Goal: Transaction & Acquisition: Purchase product/service

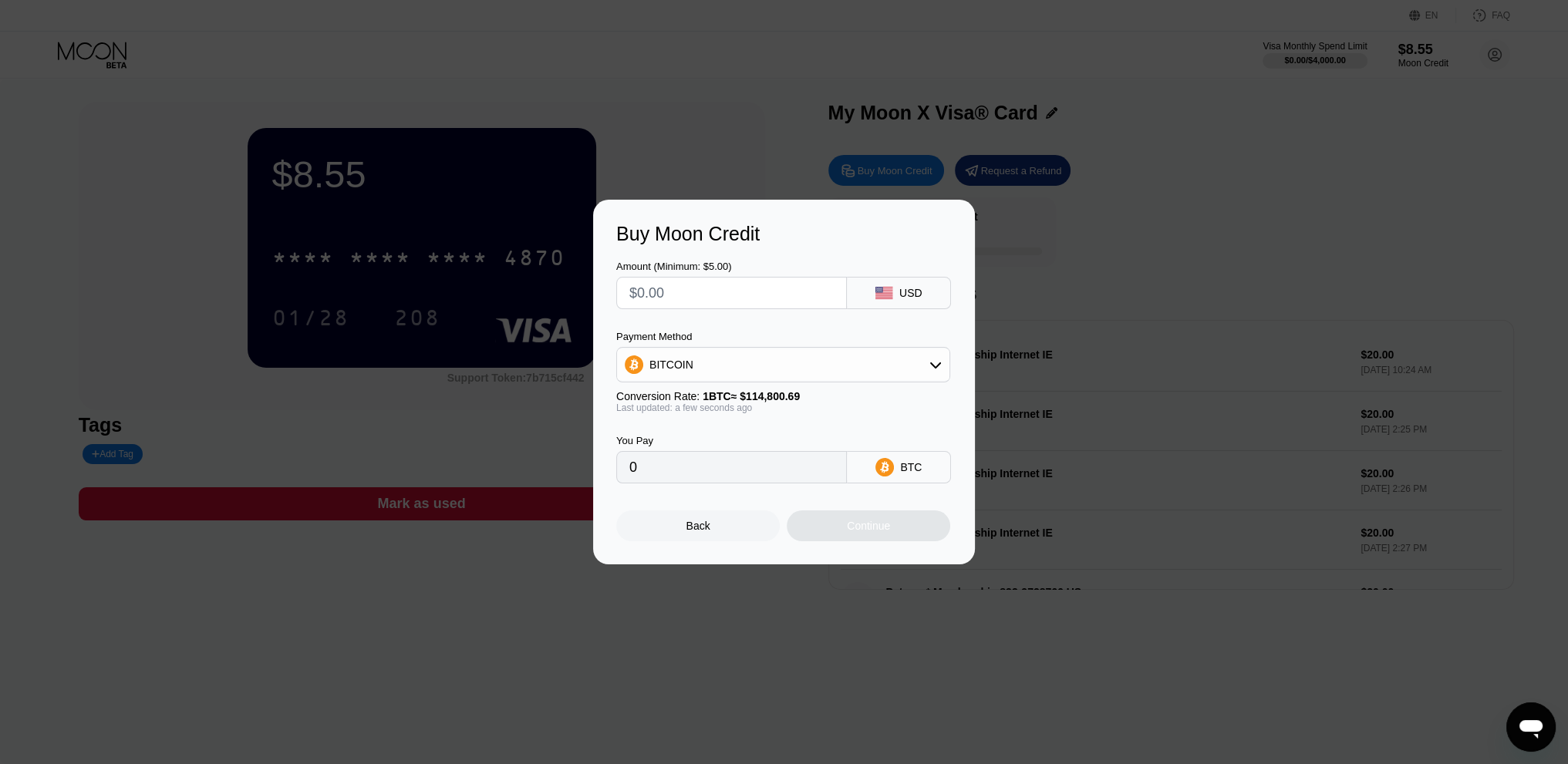
click at [1062, 282] on div "Buy Moon Credit Amount (Minimum: $5.00) USD Payment Method BITCOIN Conversion R…" at bounding box center [784, 381] width 1568 height 364
click at [1084, 209] on div "Buy Moon Credit Amount (Minimum: $5.00) USD Payment Method BITCOIN Conversion R…" at bounding box center [784, 381] width 1568 height 364
click at [695, 532] on div "Back" at bounding box center [698, 526] width 24 height 12
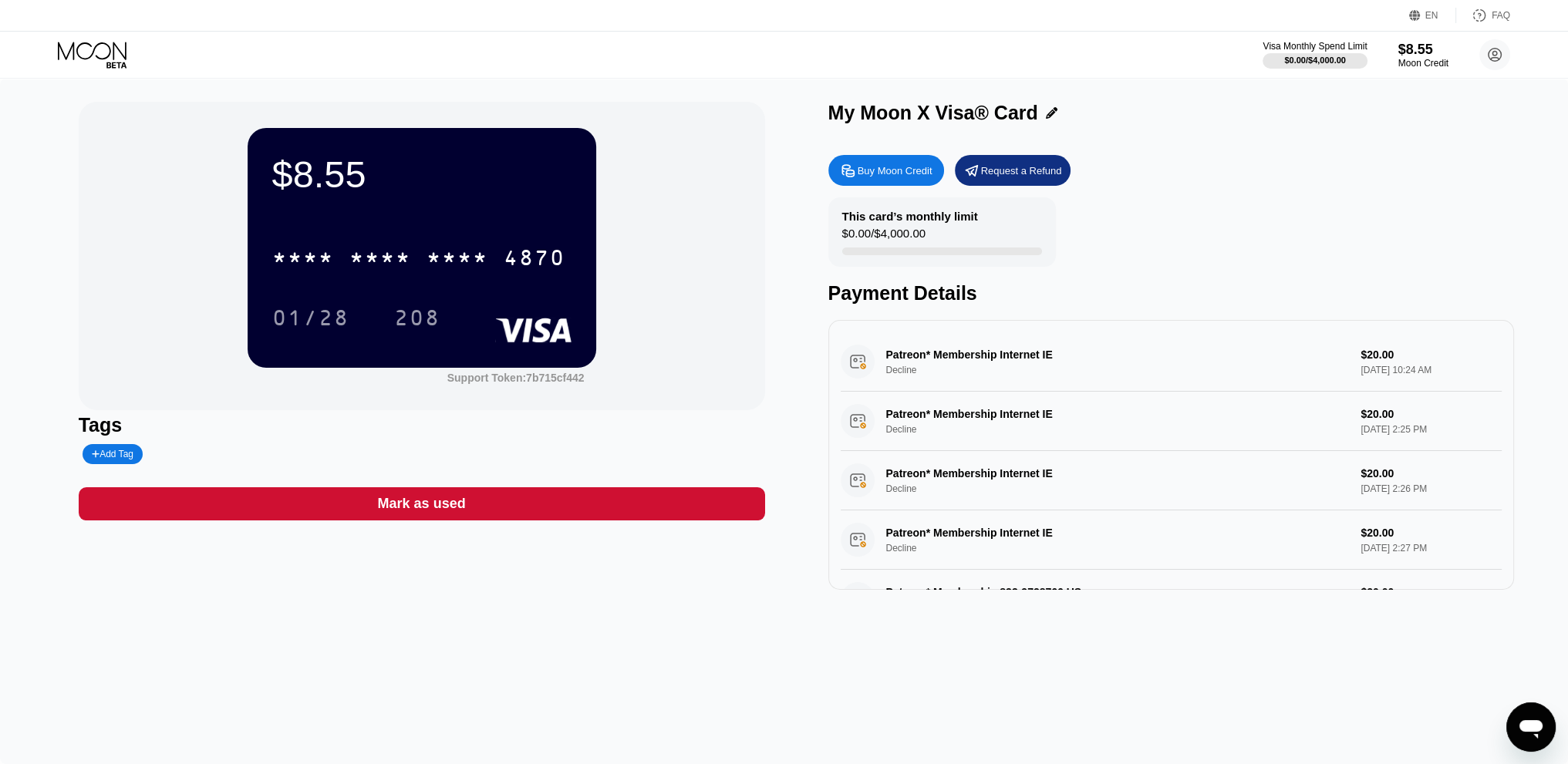
click at [515, 329] on rect at bounding box center [533, 330] width 77 height 25
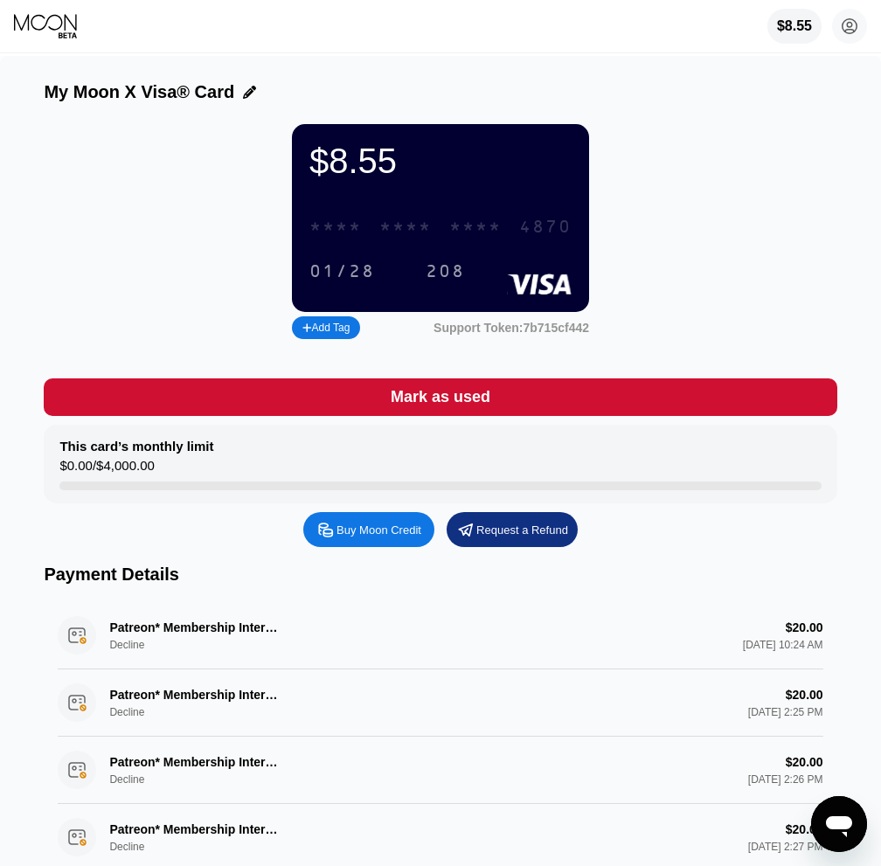
click at [514, 238] on div "* * * * * * * * * * * * 4870" at bounding box center [440, 227] width 283 height 36
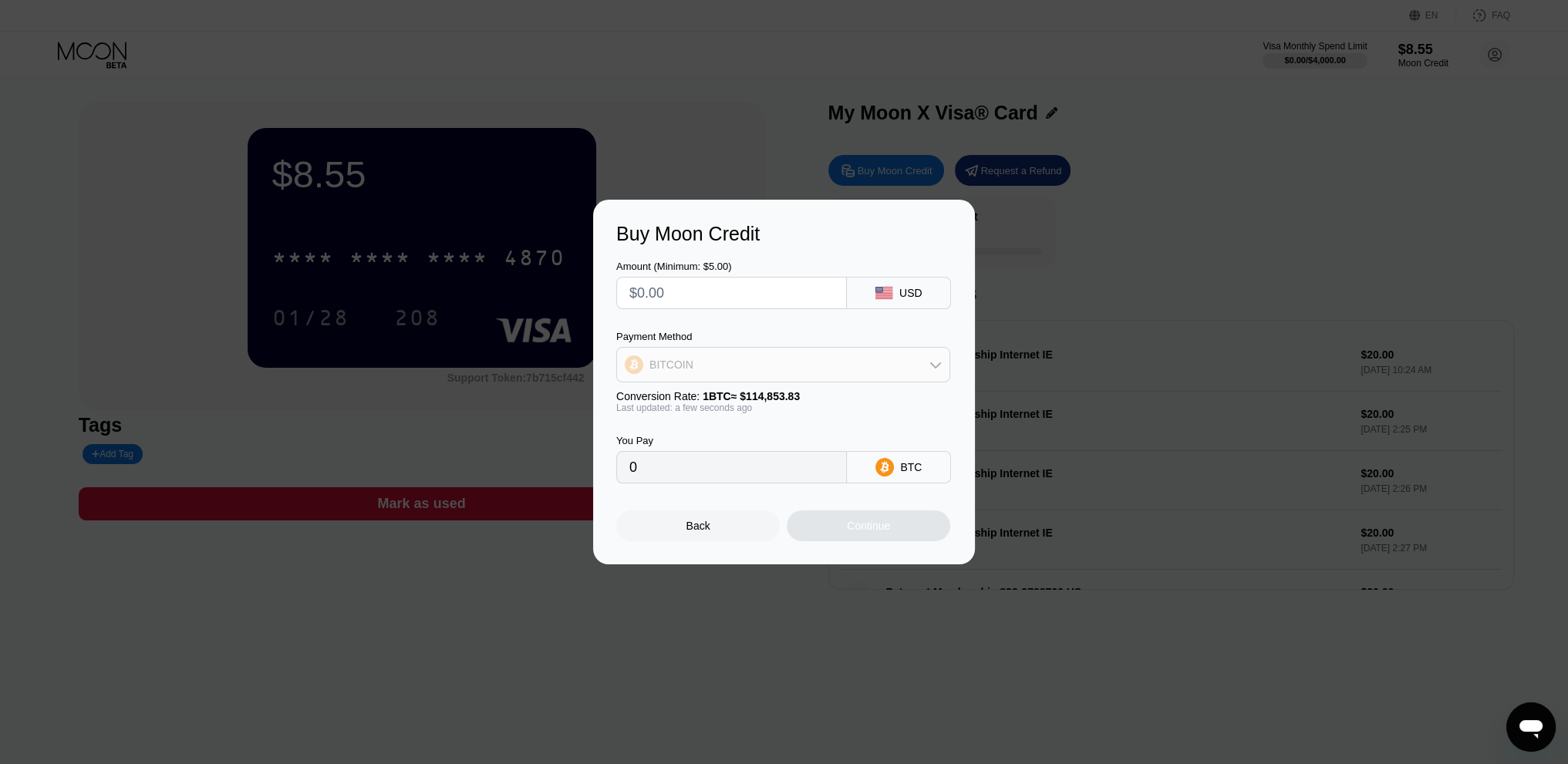
click at [937, 370] on icon at bounding box center [935, 364] width 12 height 12
click at [711, 438] on span "USDT on TRON" at bounding box center [692, 441] width 78 height 12
type input "0.00"
drag, startPoint x: 667, startPoint y: 288, endPoint x: 581, endPoint y: 291, distance: 86.1
click at [581, 291] on div "Buy Moon Credit Amount (Minimum: $5.00) USD Payment Method USDT on TRON Convers…" at bounding box center [784, 381] width 1568 height 364
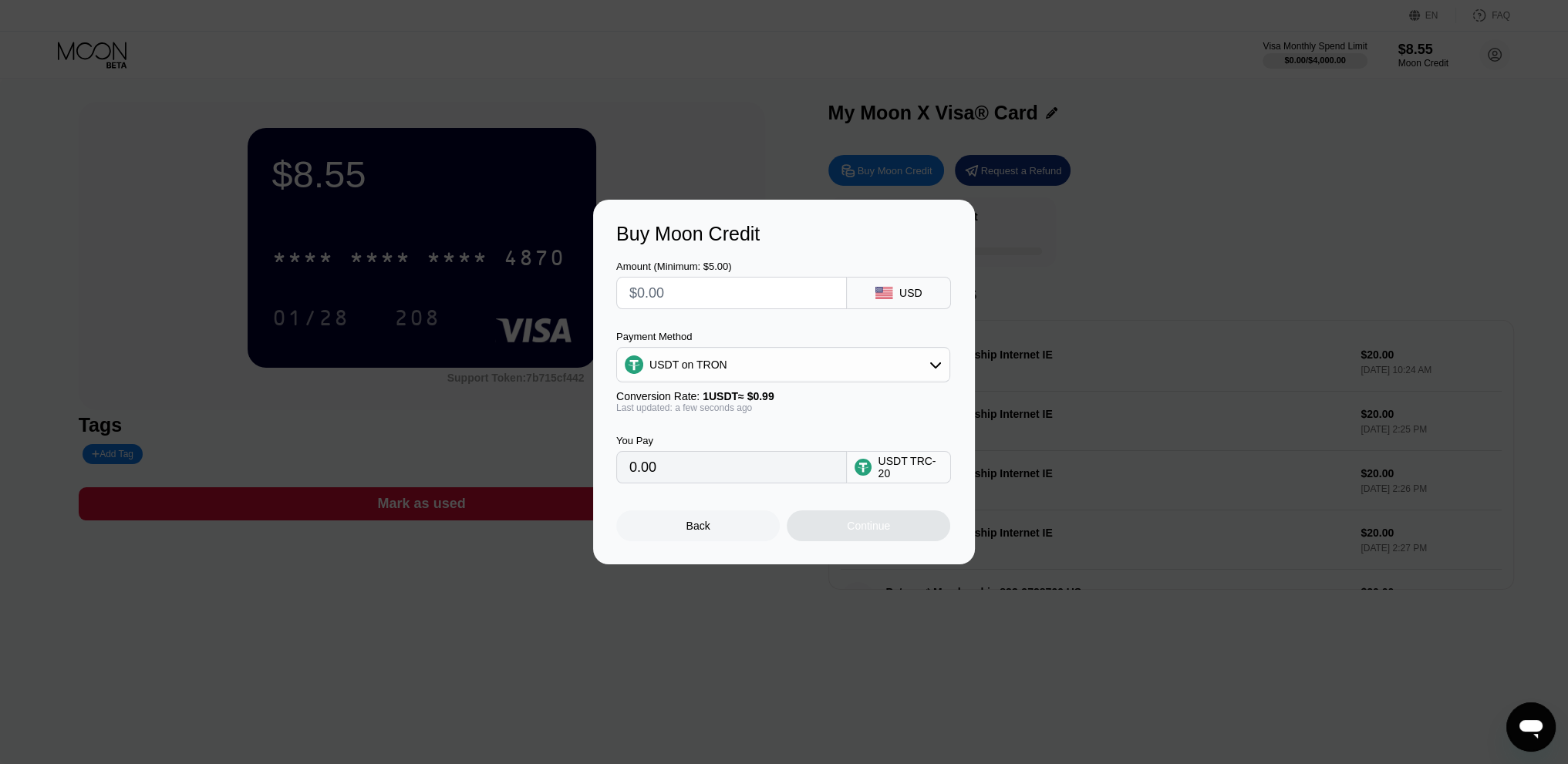
type input "$2"
type input "2.02"
type input "$20"
type input "20.20"
drag, startPoint x: 693, startPoint y: 302, endPoint x: 565, endPoint y: 291, distance: 128.5
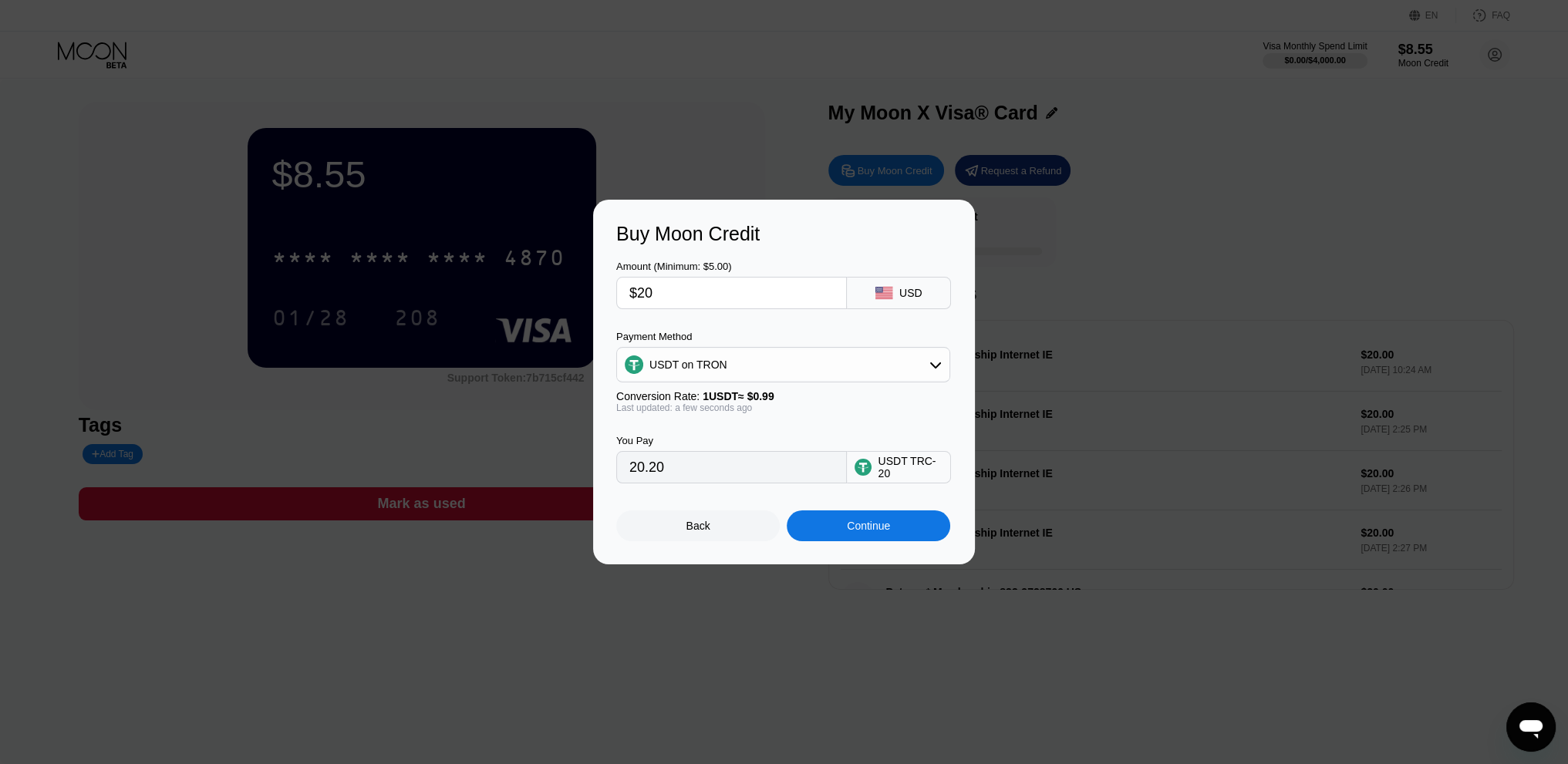
click at [565, 291] on div "Buy Moon Credit Amount (Minimum: $5.00) $20 USD Payment Method USDT on TRON Con…" at bounding box center [784, 381] width 1568 height 364
type input "$1"
type input "1.01"
type input "$12"
type input "12.12"
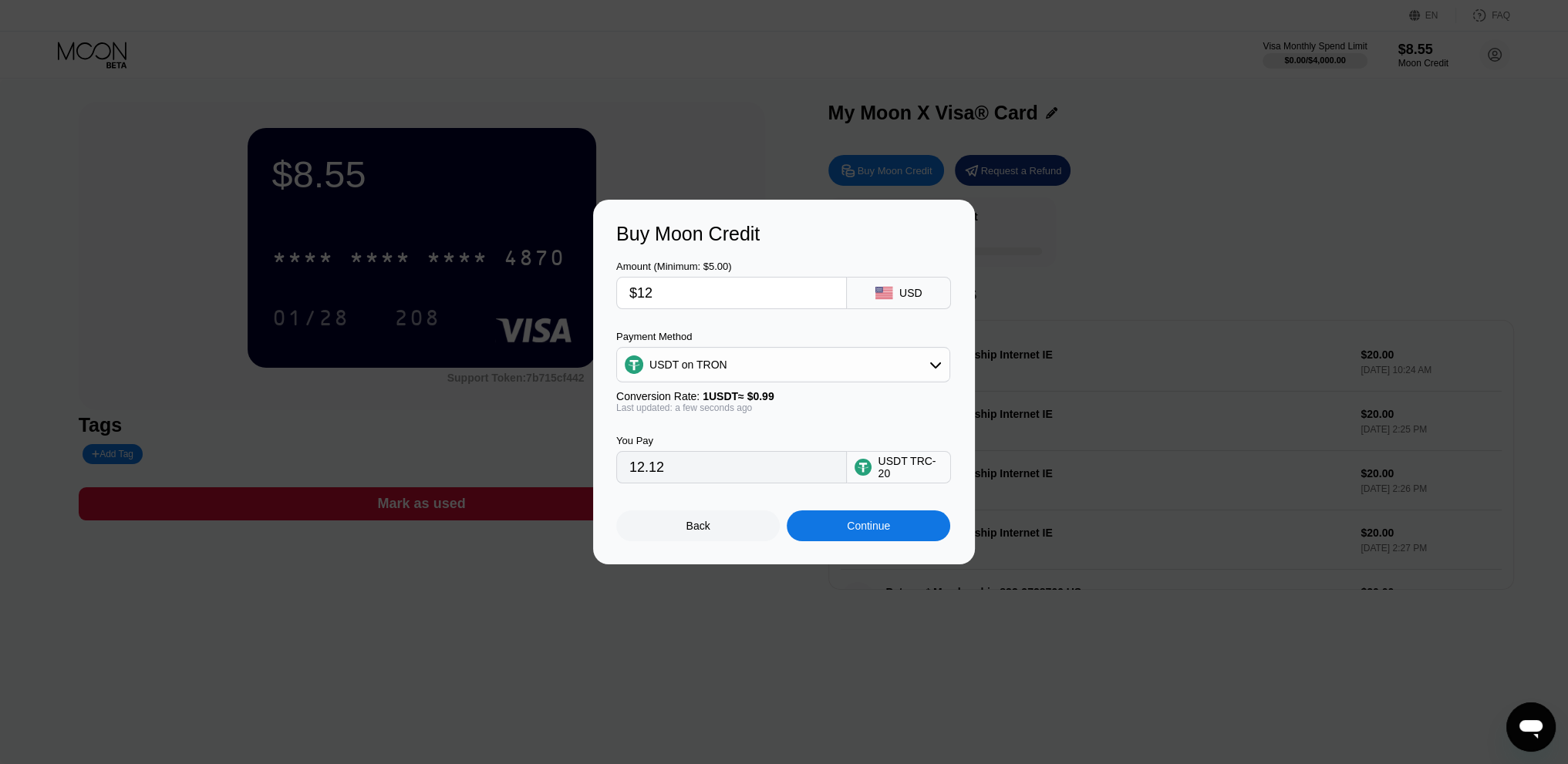
drag, startPoint x: 703, startPoint y: 296, endPoint x: 580, endPoint y: 292, distance: 123.1
click at [582, 292] on div "Buy Moon Credit Amount (Minimum: $5.00) $12 USD Payment Method USDT on TRON Con…" at bounding box center [784, 381] width 1568 height 364
type input "$2"
type input "2.02"
type input "0.00"
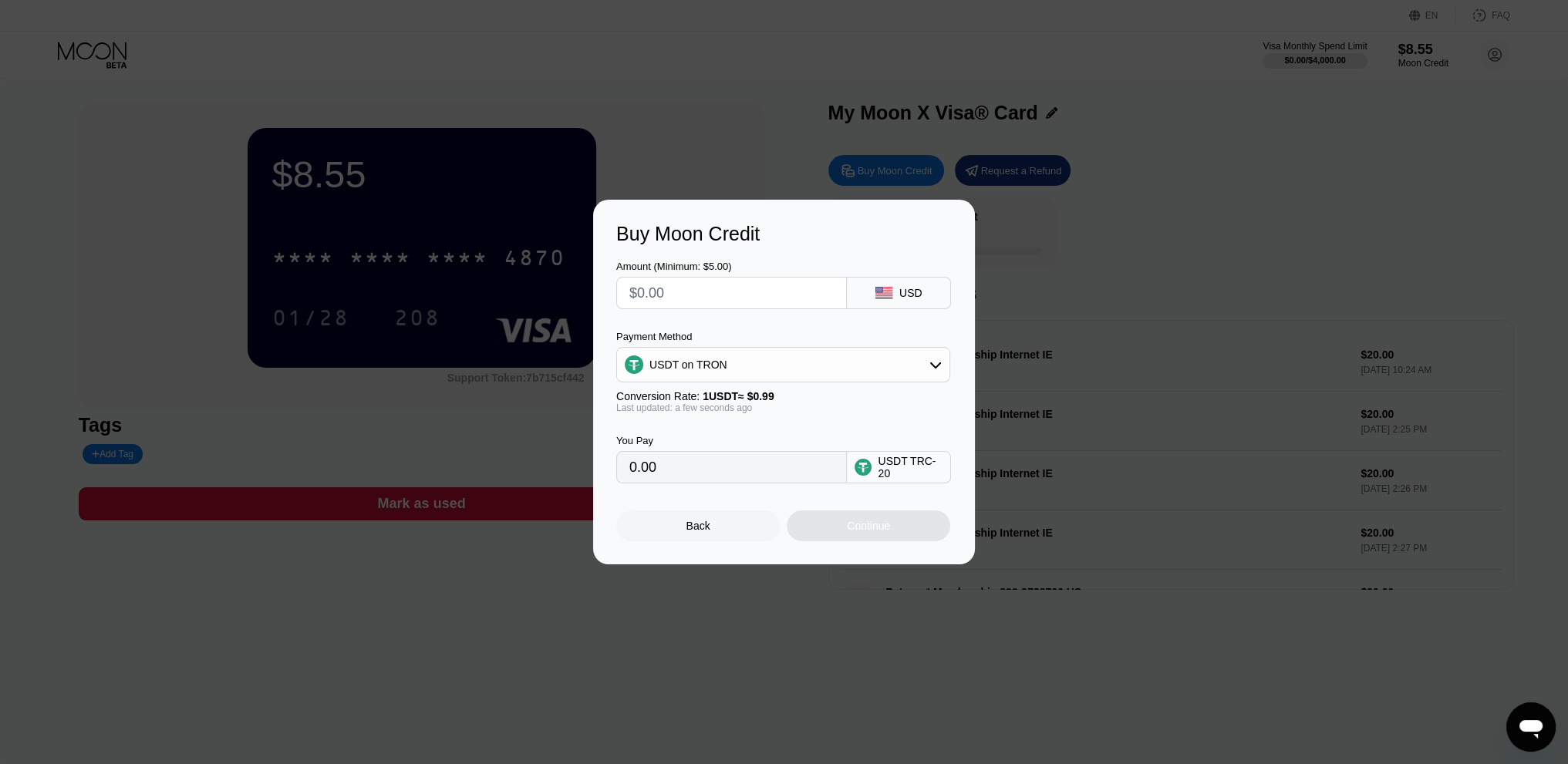
type input "$1"
type input "1.01"
type input "$15"
type input "15.15"
type input "$1"
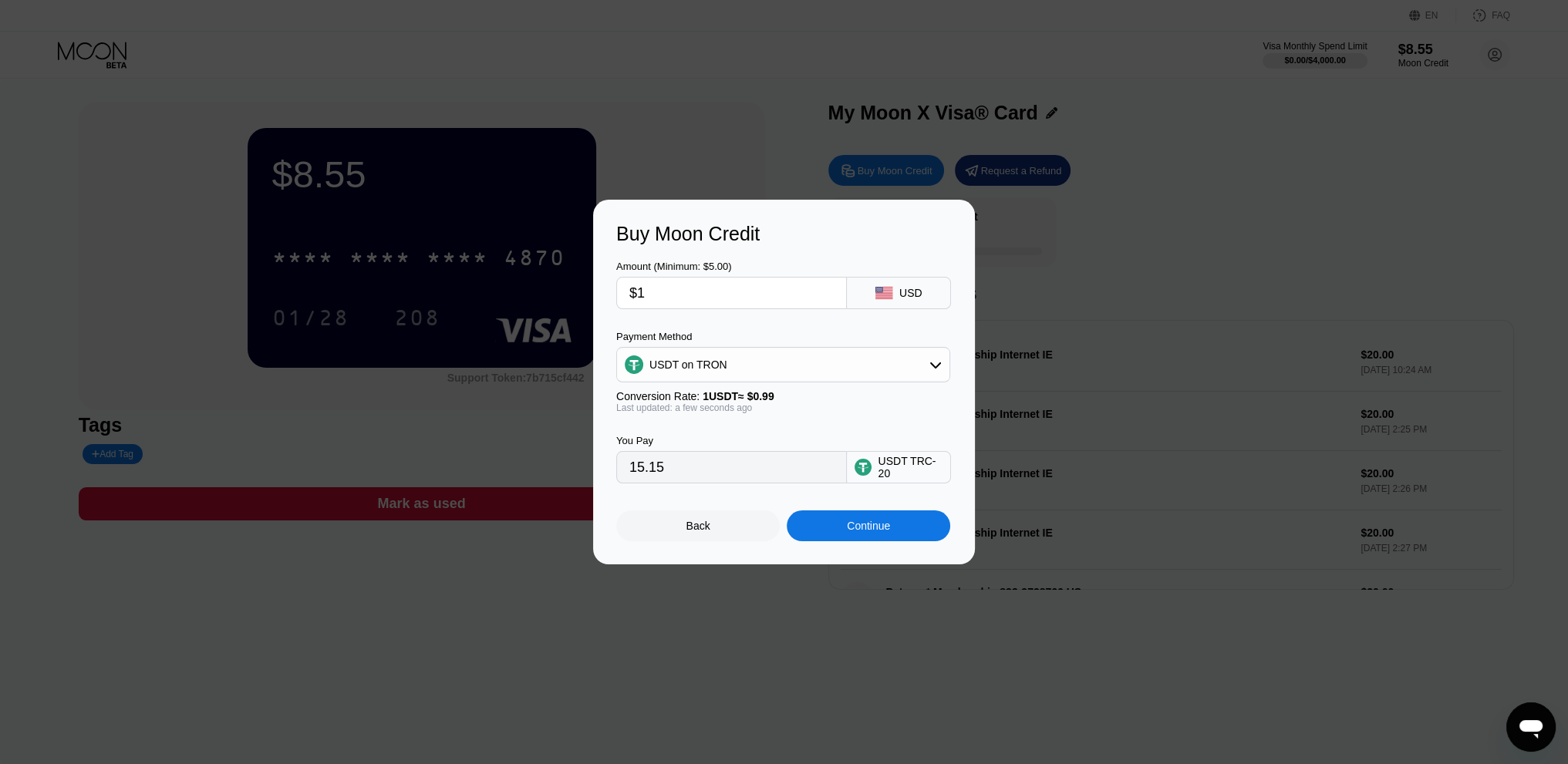
type input "1.01"
type input "0.00"
type input "$2"
type input "2.02"
type input "$20"
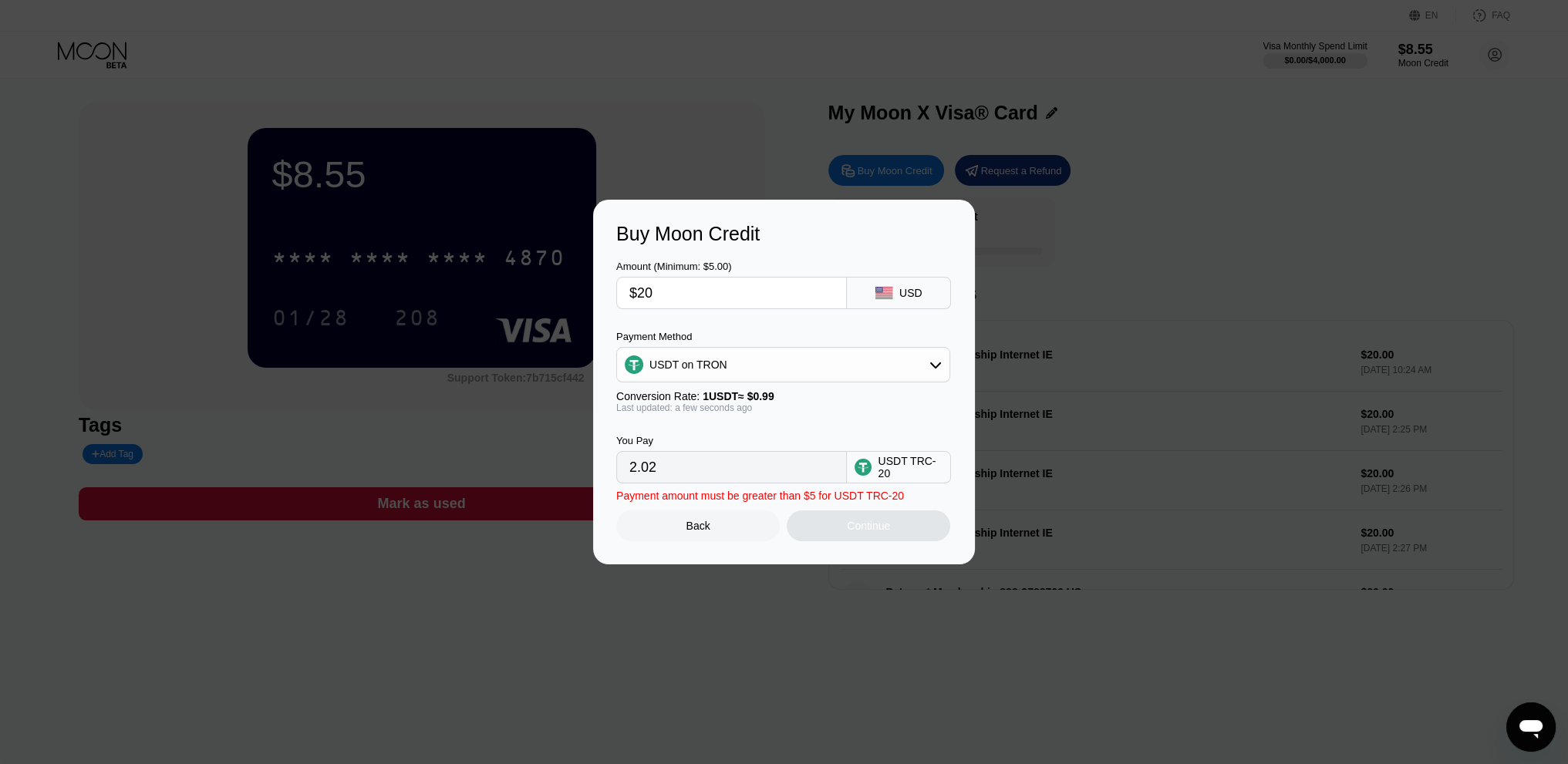
type input "20.20"
type input "$20"
click at [896, 523] on div "Continue" at bounding box center [868, 526] width 163 height 31
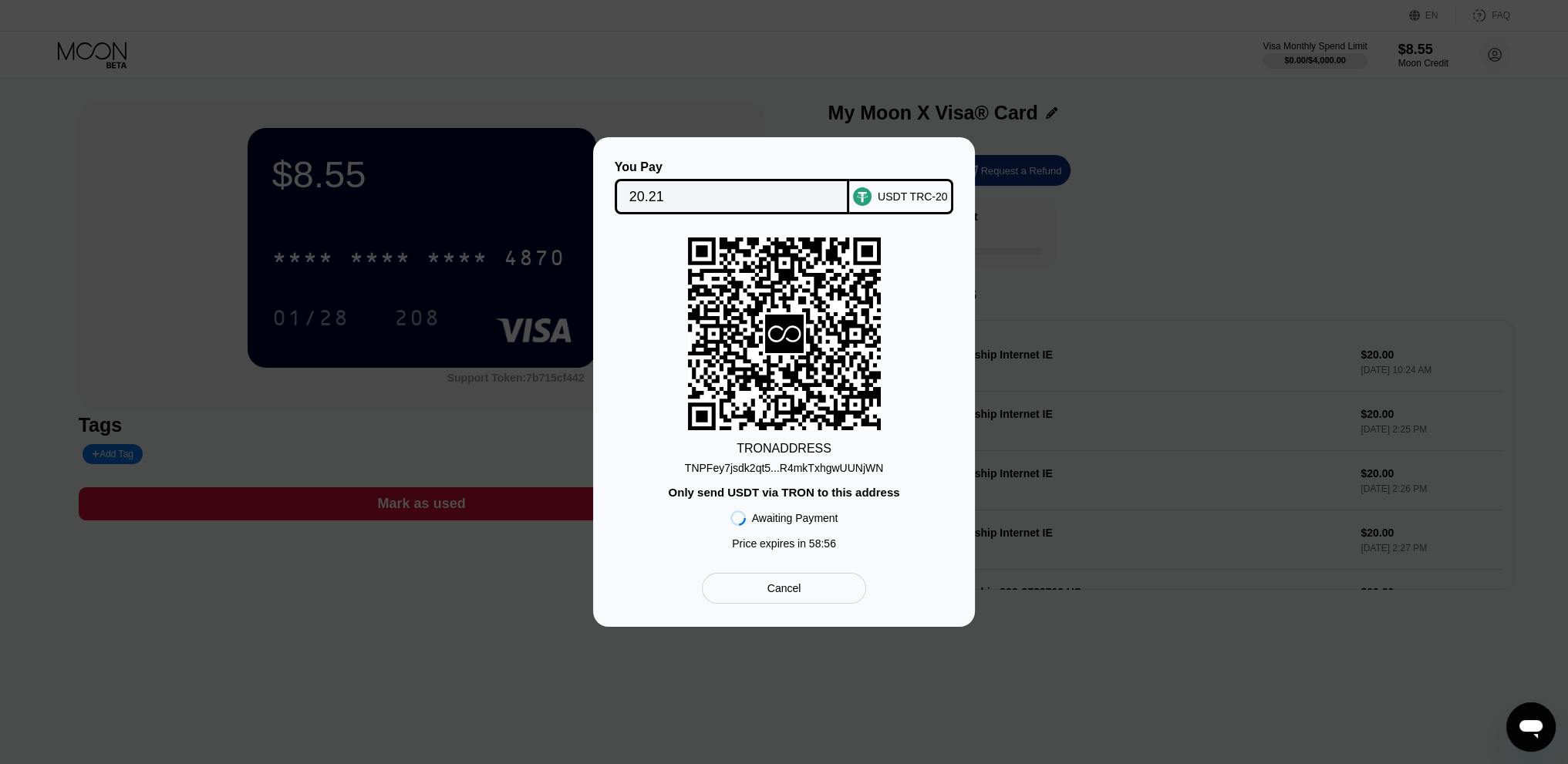
click at [837, 469] on div "TNPFey7jsdk2qt5...R4mkTxhgwUUNjWN" at bounding box center [784, 468] width 199 height 12
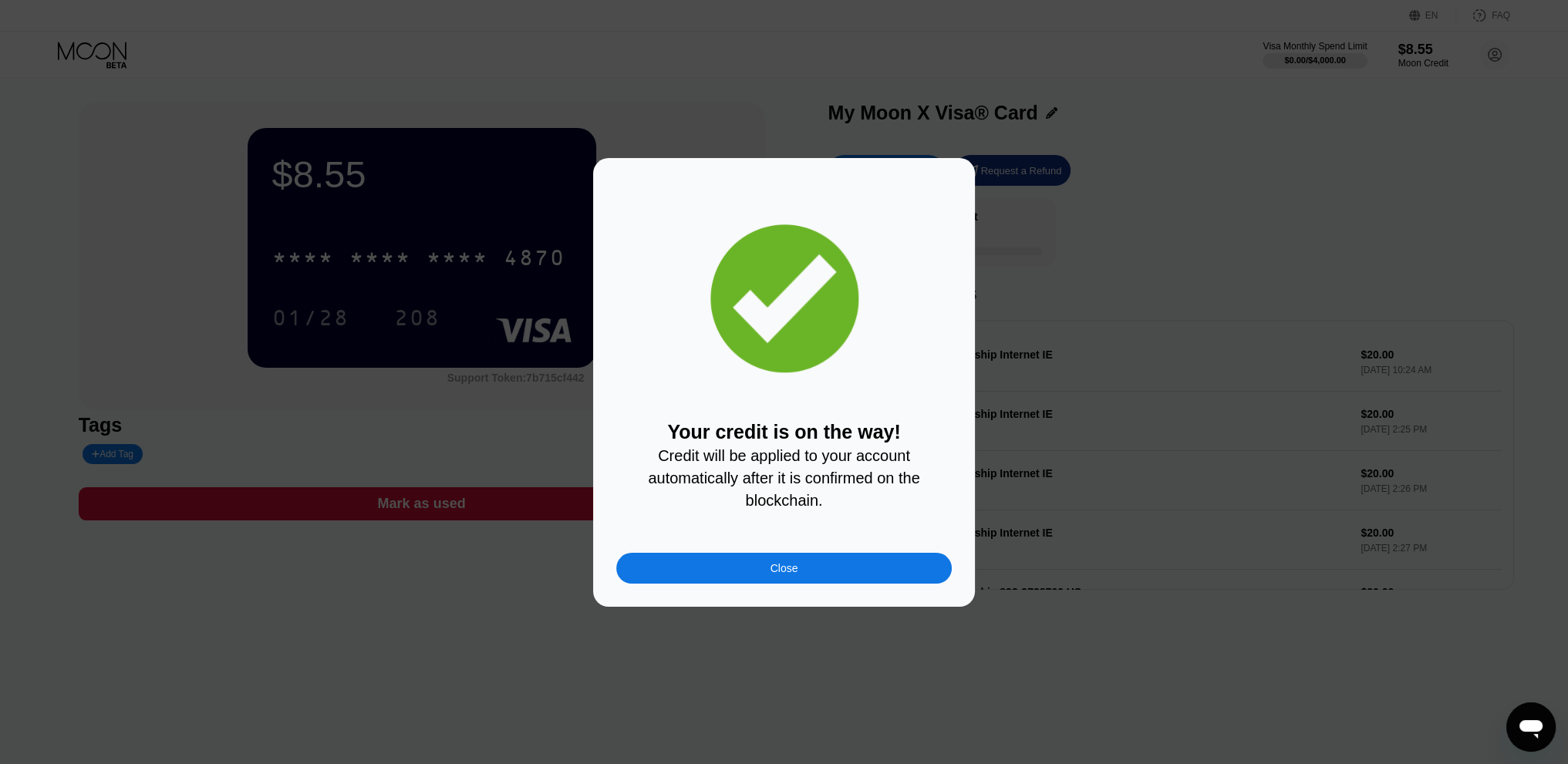
click at [794, 574] on div "Close" at bounding box center [784, 568] width 27 height 12
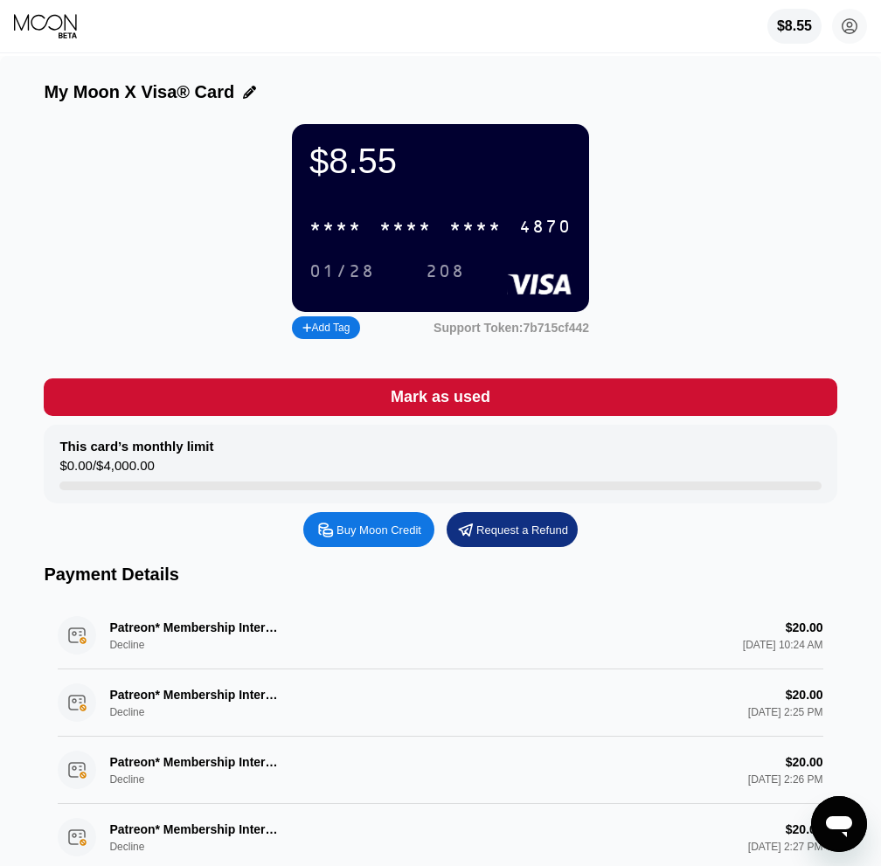
click at [467, 238] on div "* * * *" at bounding box center [475, 228] width 52 height 20
click at [752, 263] on div "$8.55 4513 6500 2660 4870 01/28 208 Add Tag Support Token: 7b715cf442" at bounding box center [440, 233] width 793 height 219
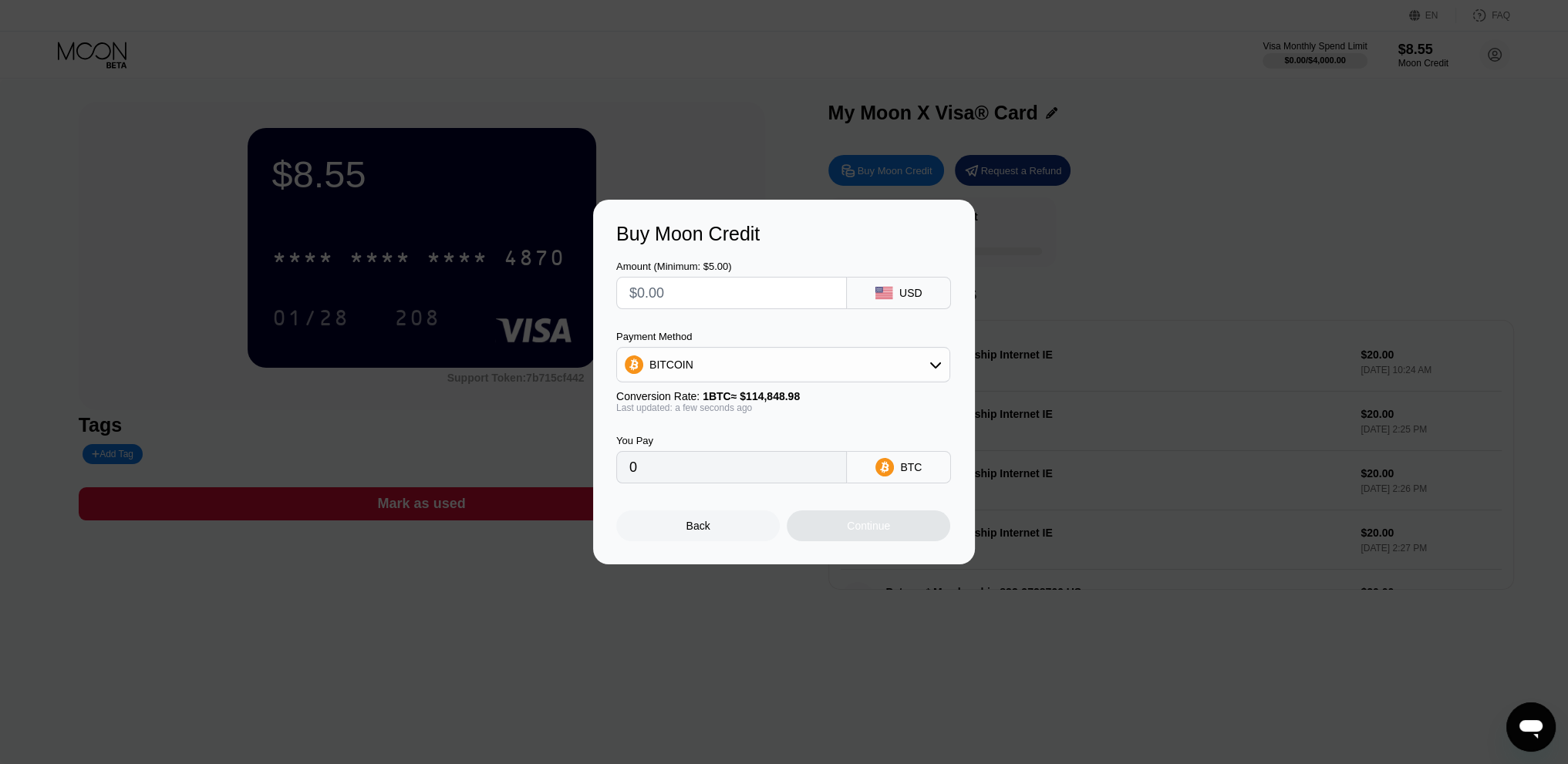
click at [697, 542] on div "Back" at bounding box center [697, 526] width 163 height 31
click at [1159, 386] on div "Buy Moon Credit Amount (Minimum: $5.00) USD Payment Method BITCOIN Conversion R…" at bounding box center [784, 381] width 1568 height 364
drag, startPoint x: 941, startPoint y: 719, endPoint x: 932, endPoint y: 722, distance: 9.5
click at [941, 719] on div at bounding box center [790, 382] width 1579 height 764
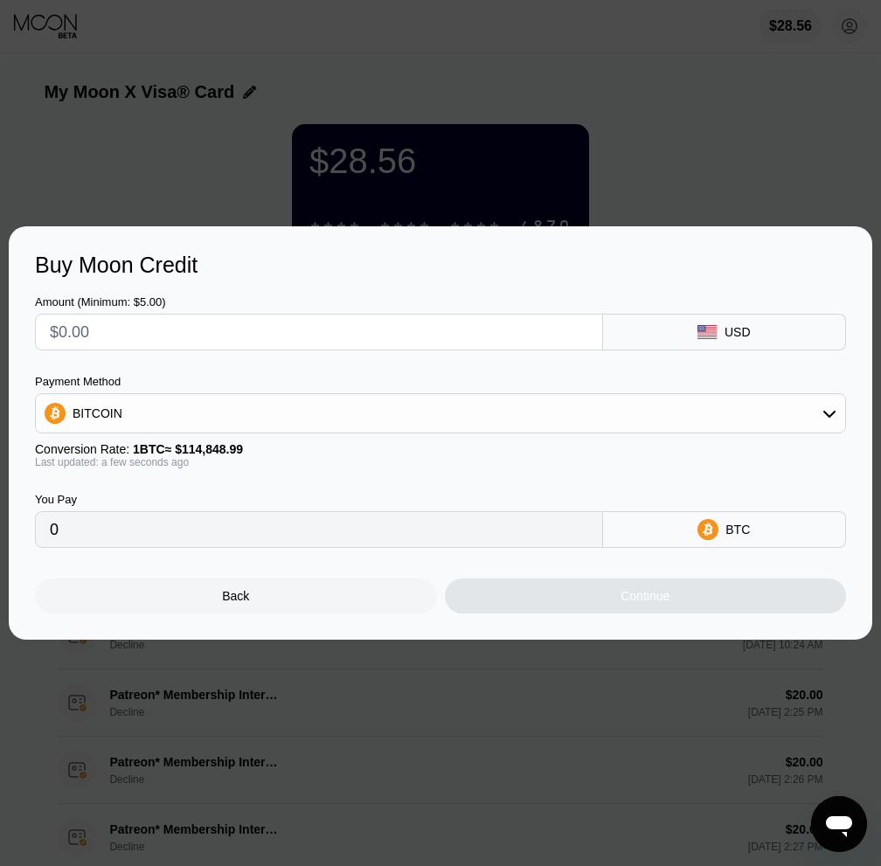
click at [699, 160] on div at bounding box center [447, 433] width 894 height 866
click at [234, 614] on div "Back" at bounding box center [236, 596] width 402 height 35
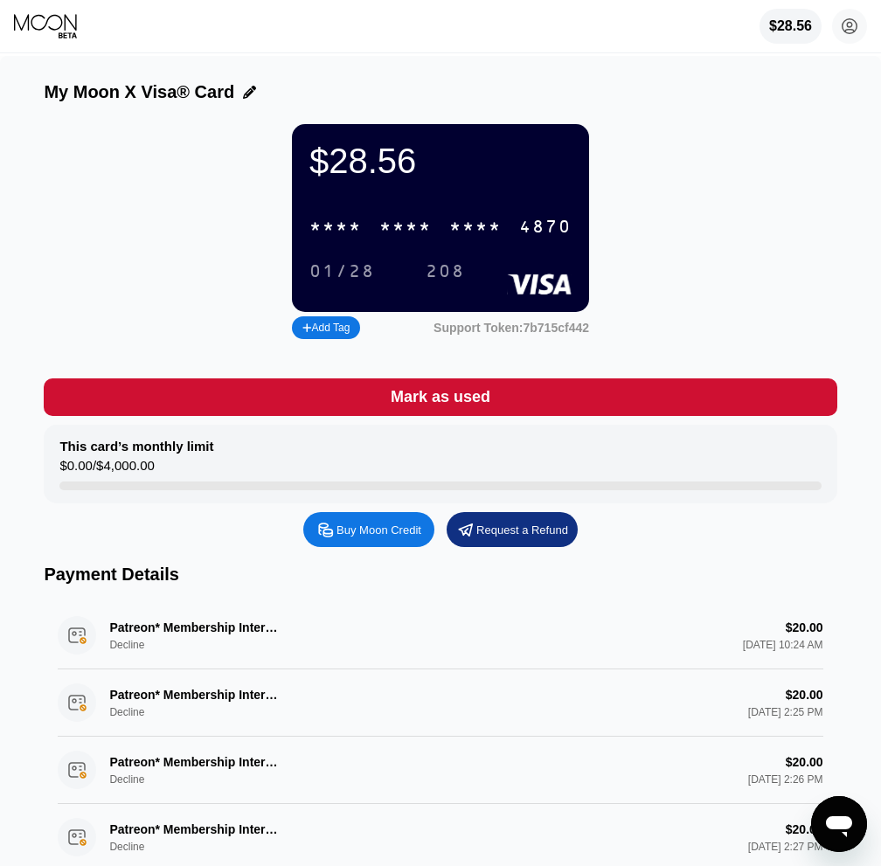
click at [538, 245] on div "* * * * * * * * * * * * 4870" at bounding box center [440, 227] width 283 height 36
click at [531, 232] on div "4870" at bounding box center [545, 228] width 52 height 20
